Goal: Information Seeking & Learning: Check status

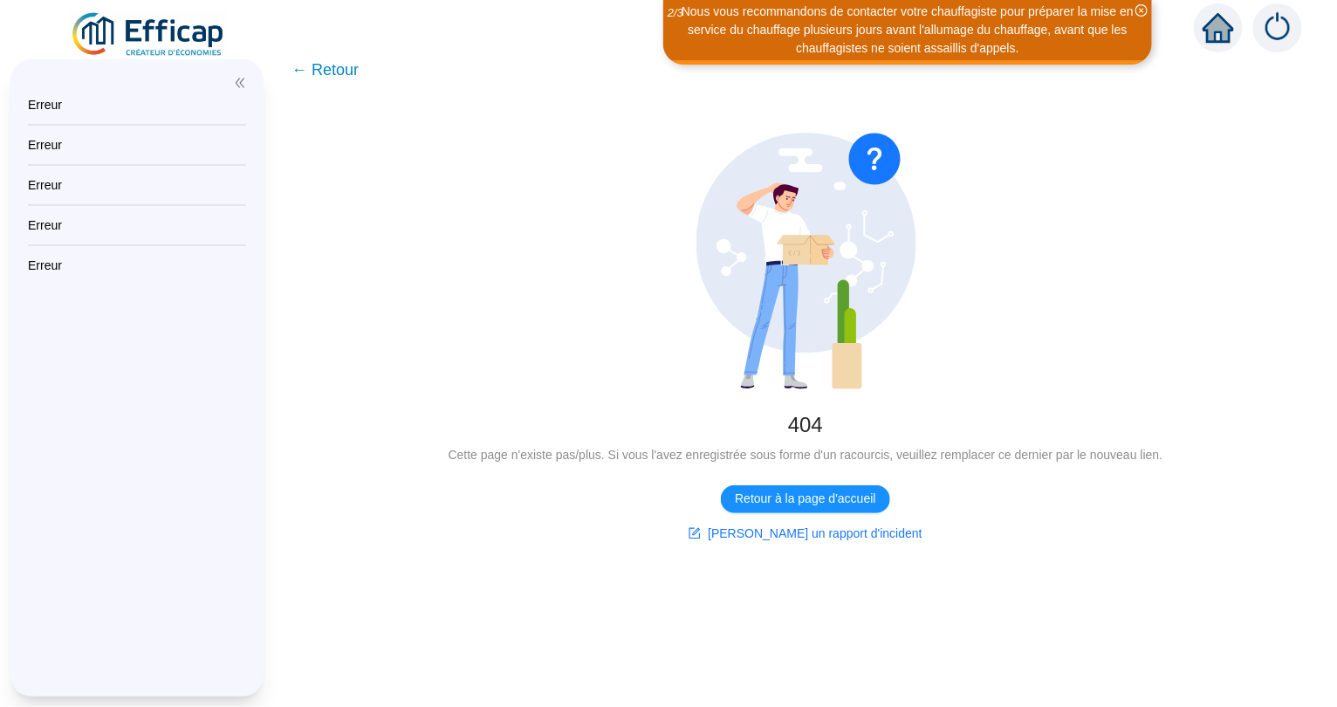
click at [1224, 35] on icon "home" at bounding box center [1218, 28] width 31 height 24
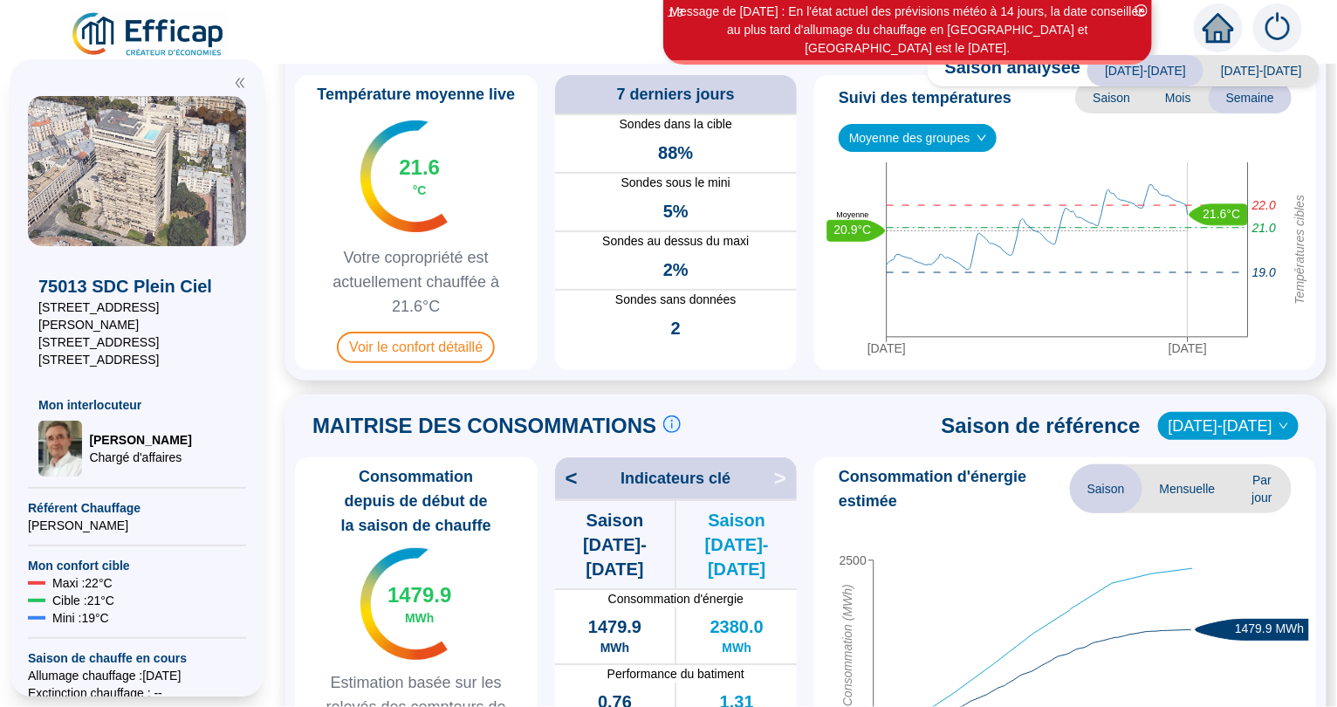
scroll to position [10, 0]
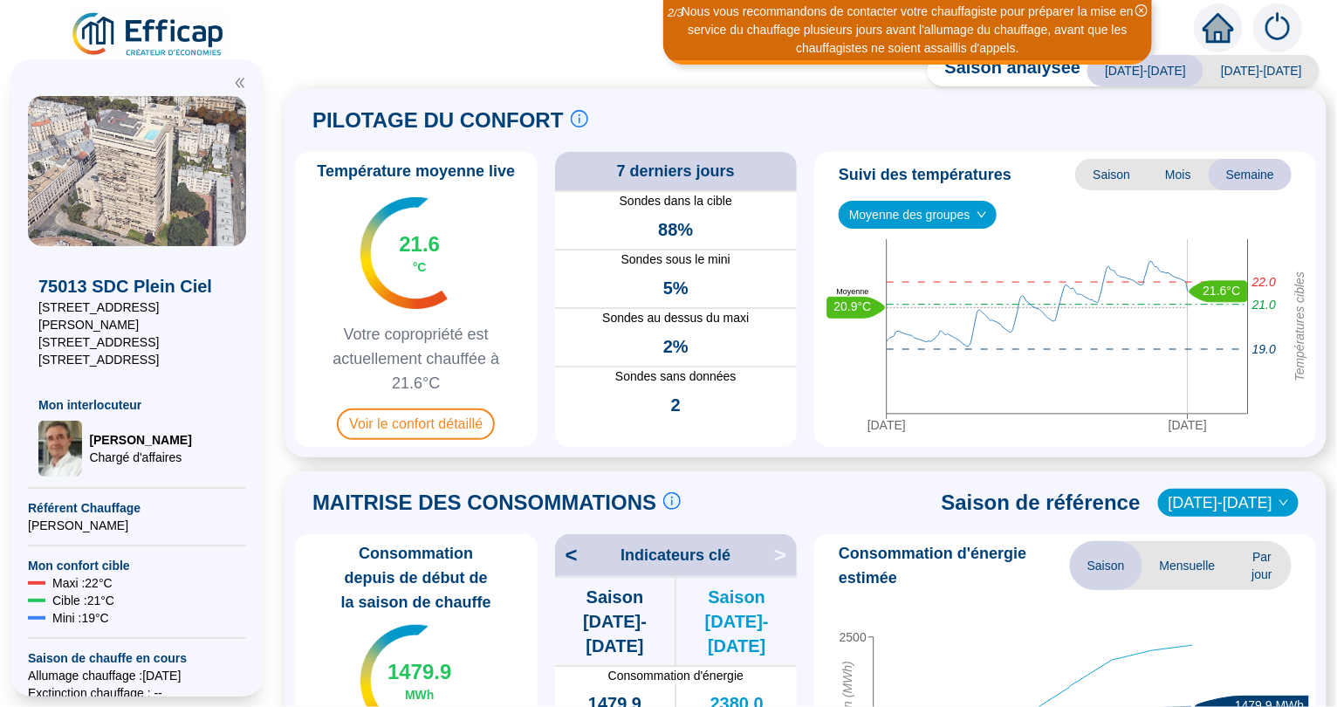
click at [1273, 72] on span "[DATE]-[DATE]" at bounding box center [1262, 70] width 116 height 31
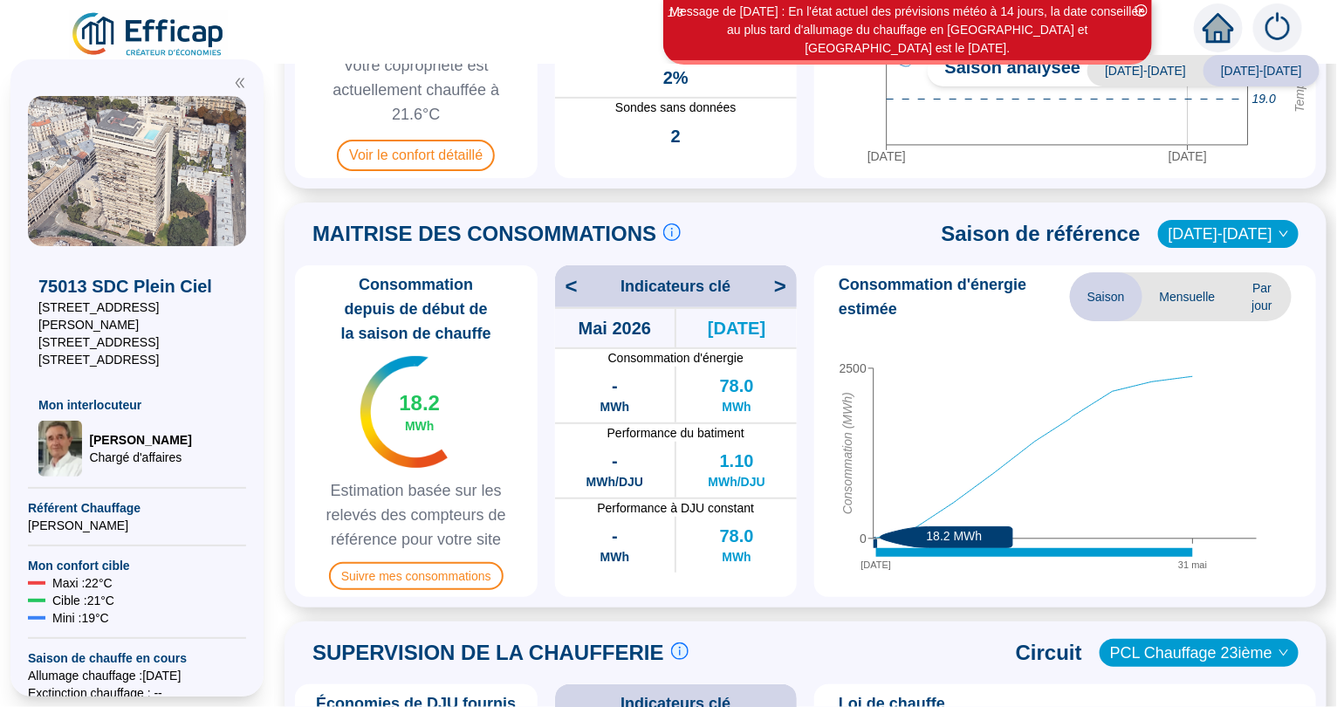
scroll to position [319, 0]
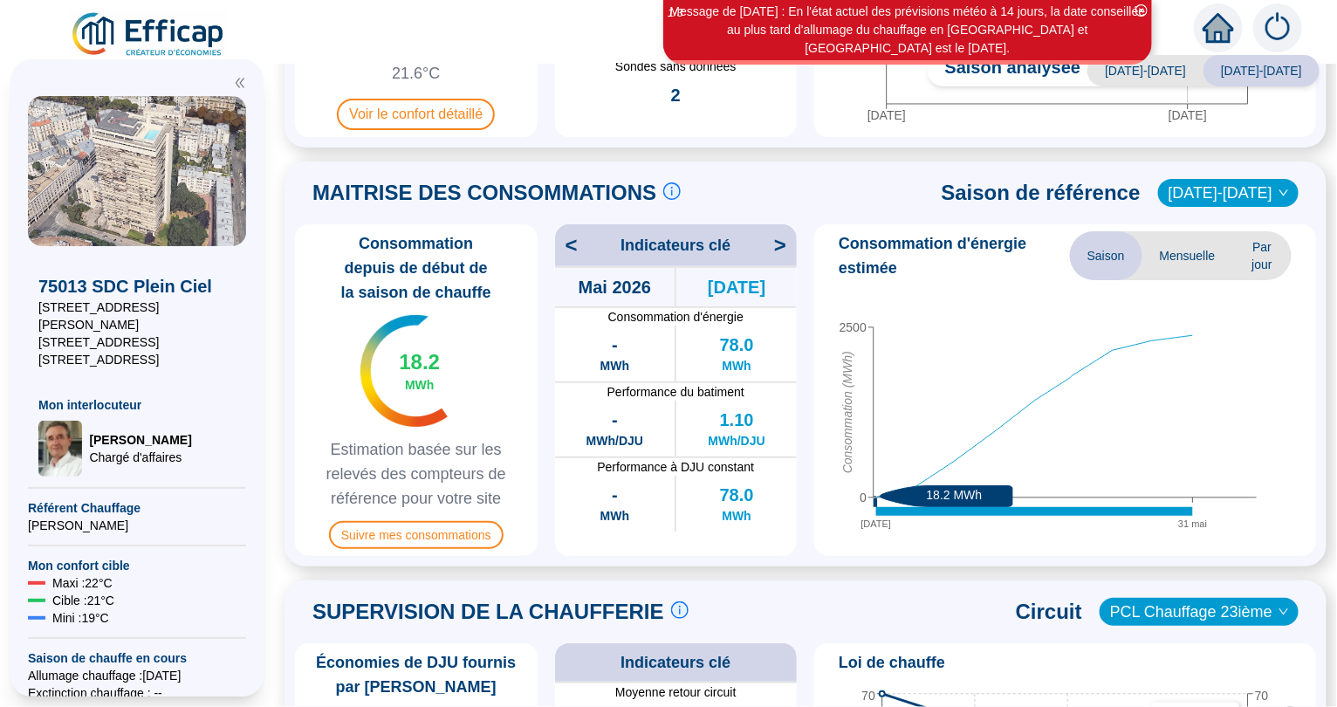
click at [781, 245] on span ">" at bounding box center [785, 245] width 23 height 28
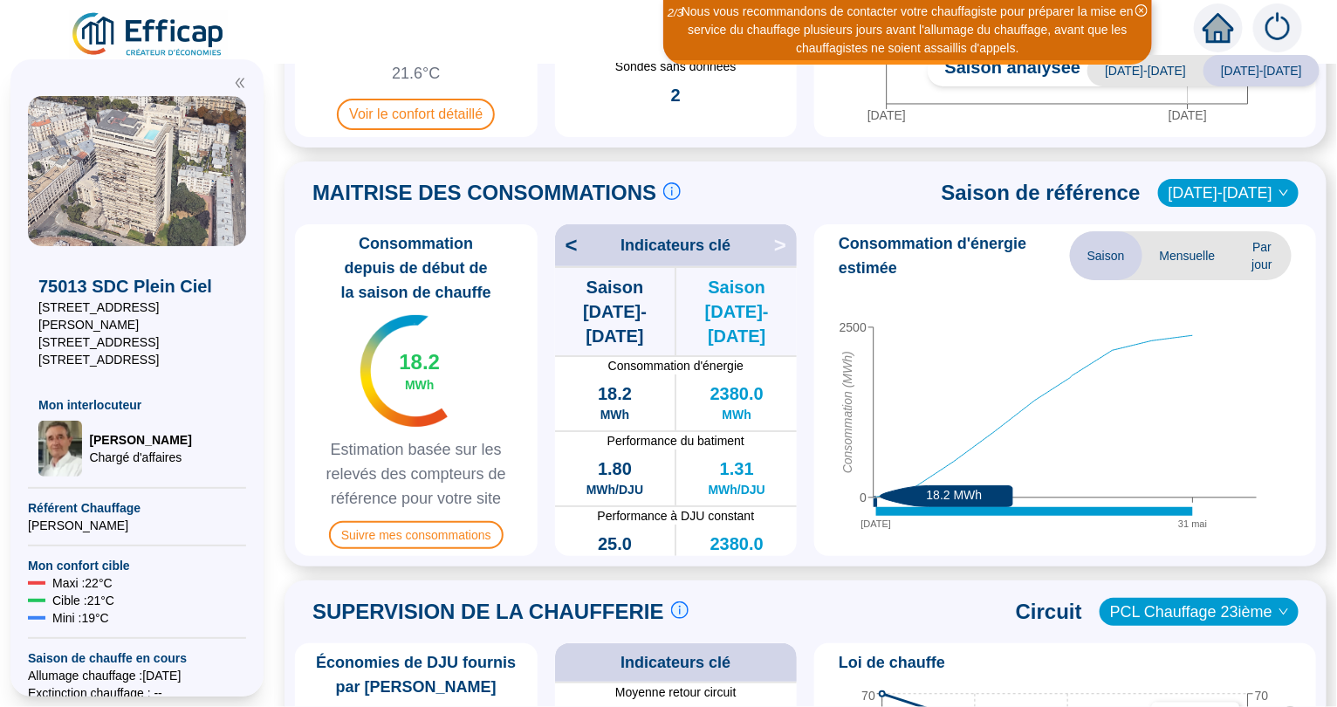
click at [568, 245] on span "<" at bounding box center [566, 245] width 23 height 28
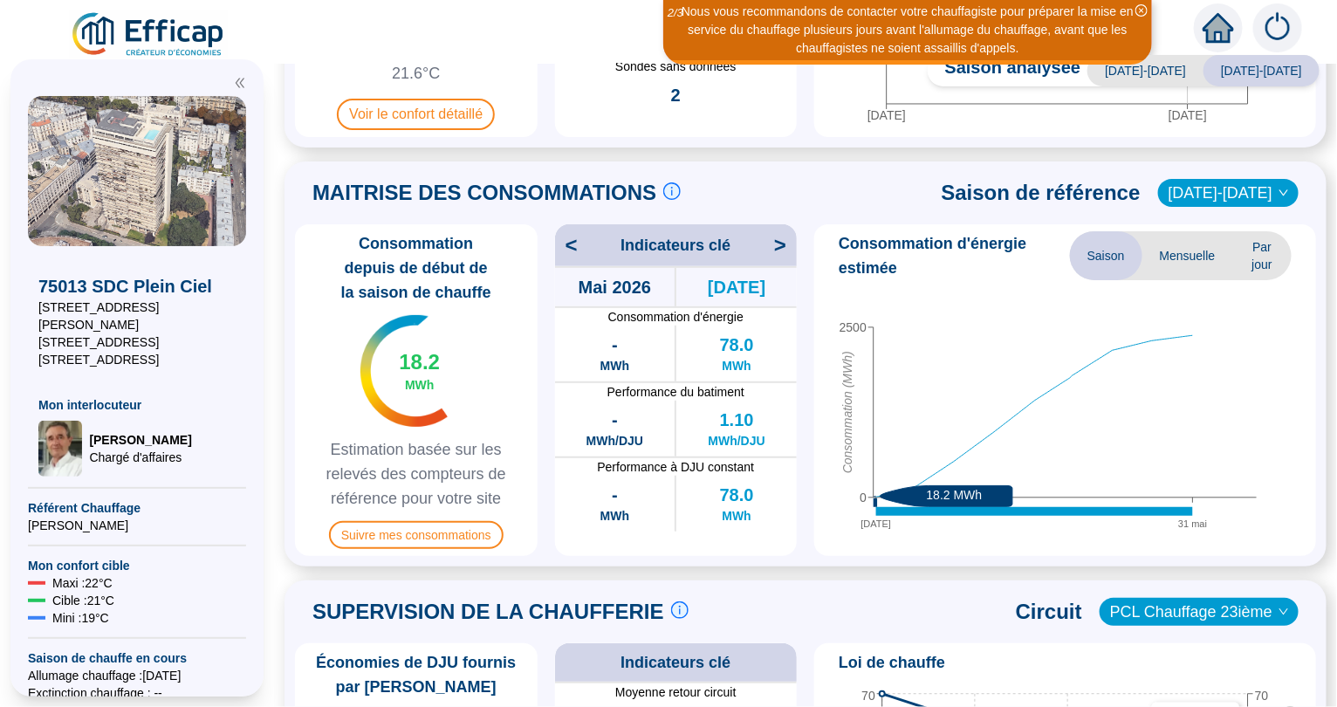
click at [568, 245] on span "<" at bounding box center [566, 245] width 23 height 28
click at [780, 239] on span ">" at bounding box center [785, 245] width 23 height 28
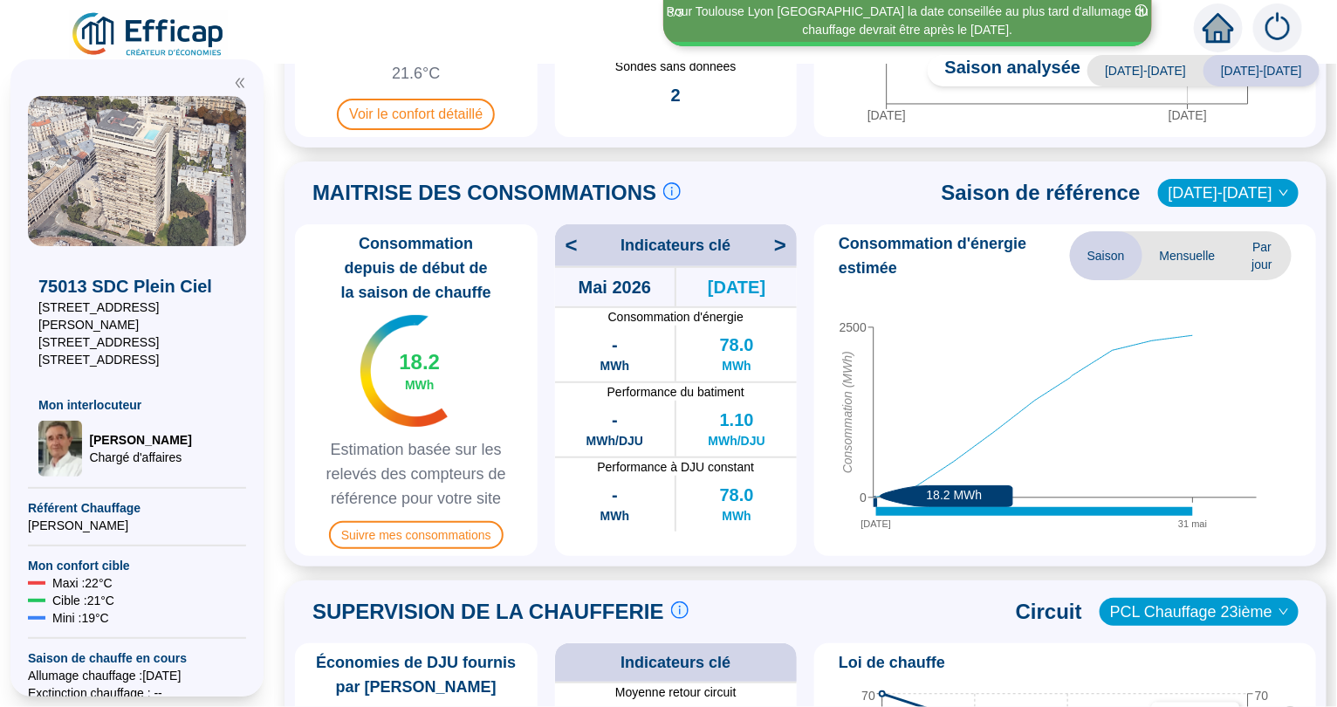
click at [780, 239] on span ">" at bounding box center [785, 245] width 23 height 28
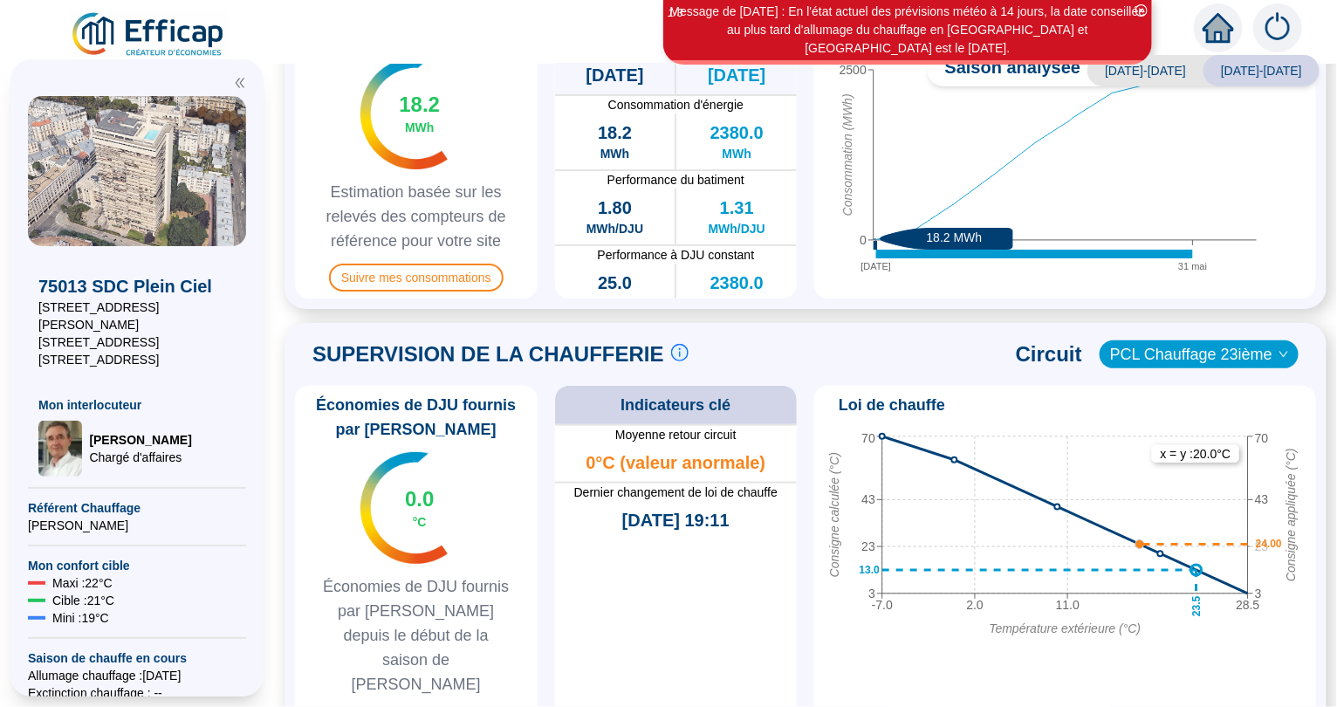
scroll to position [614, 0]
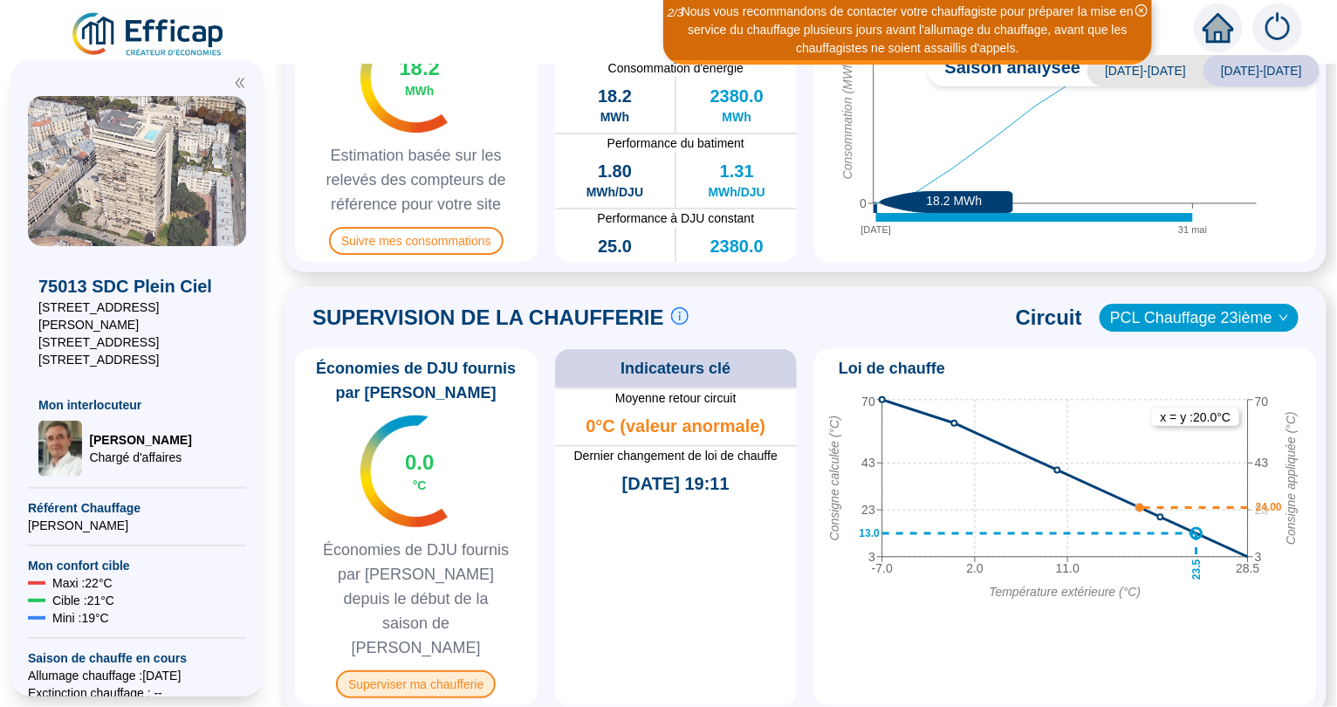
click at [416, 670] on span "Superviser ma chaufferie" at bounding box center [416, 684] width 160 height 28
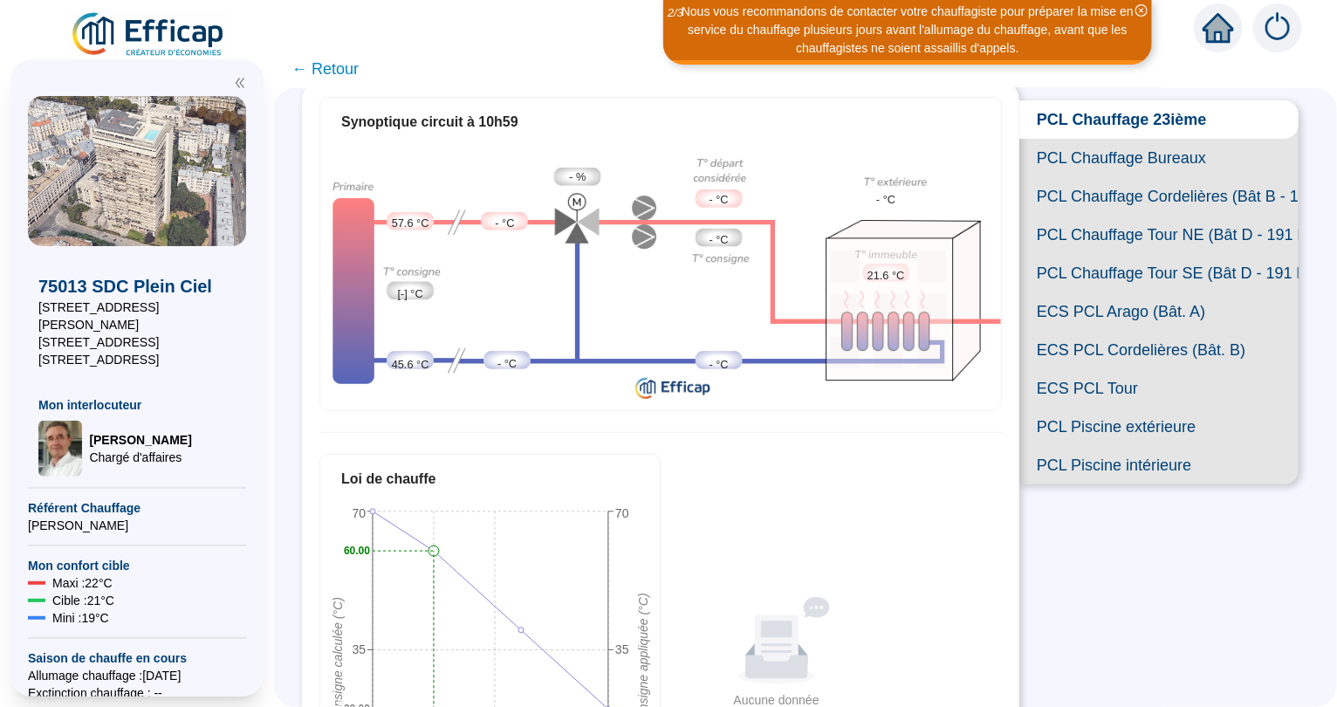
scroll to position [90, 0]
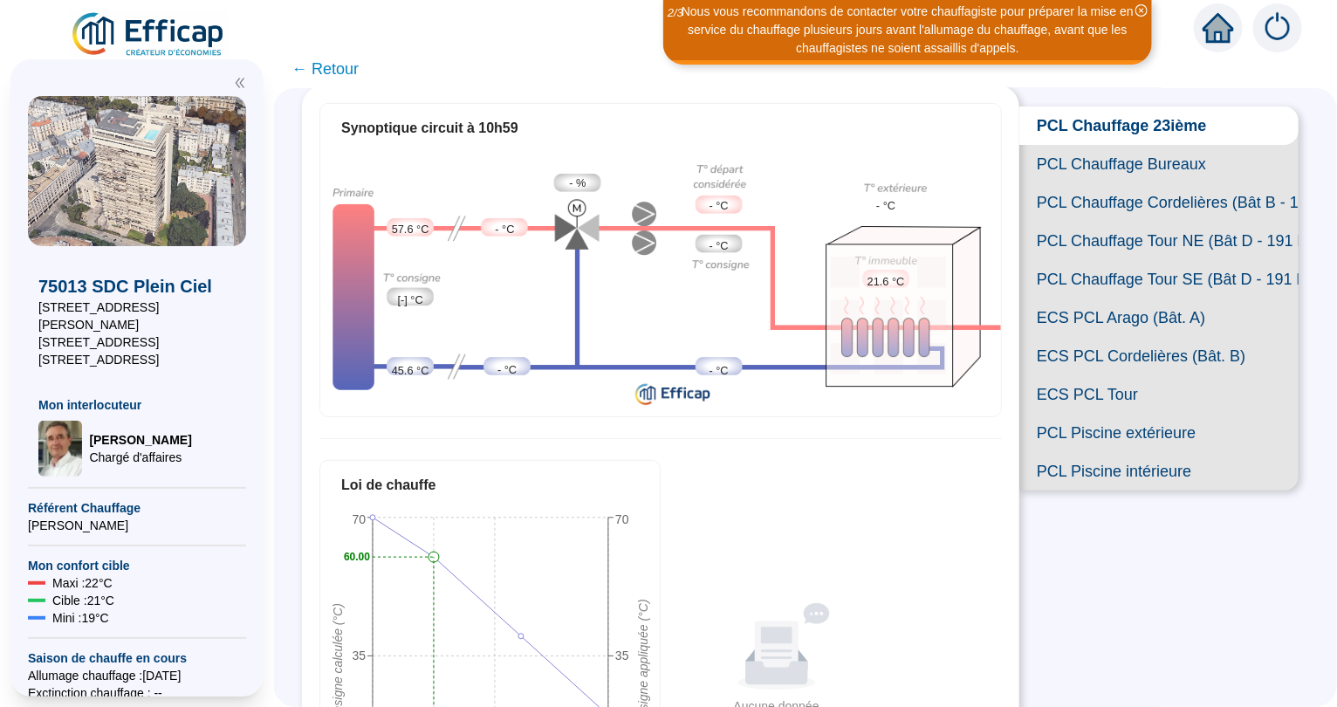
click at [1102, 472] on span "PCL Piscine intérieure" at bounding box center [1159, 471] width 279 height 38
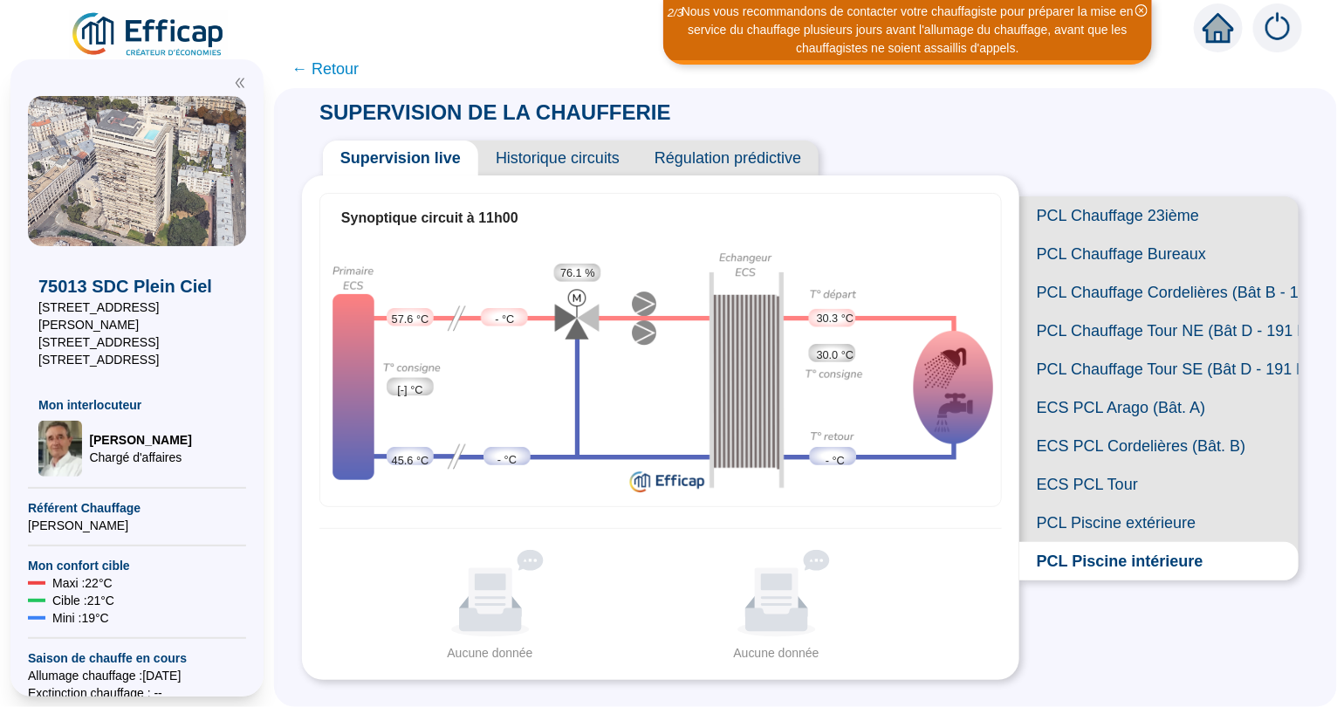
click at [330, 69] on span "← Retour" at bounding box center [325, 69] width 67 height 24
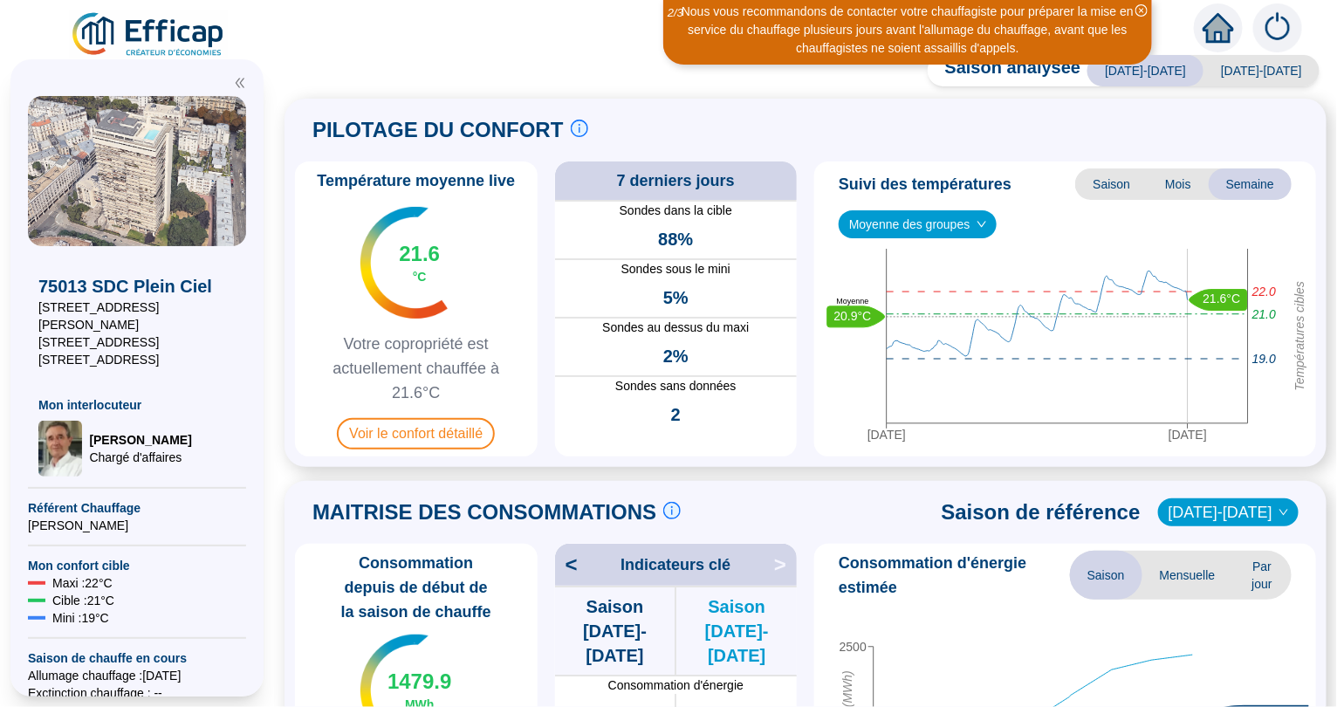
click at [1286, 33] on img at bounding box center [1278, 27] width 49 height 49
